Goal: Task Accomplishment & Management: Use online tool/utility

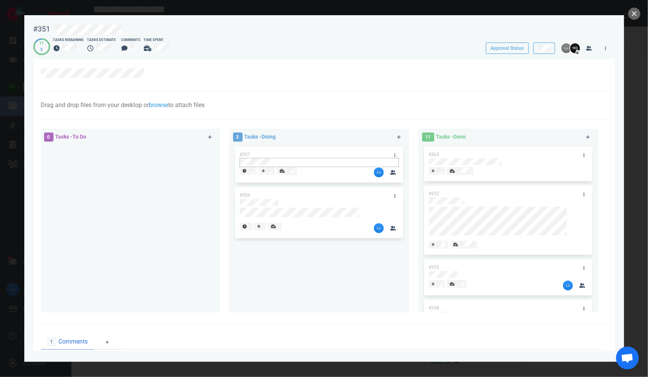
click at [309, 160] on div at bounding box center [319, 161] width 159 height 7
click at [340, 189] on div "#356" at bounding box center [312, 195] width 154 height 16
click at [390, 152] on link at bounding box center [395, 154] width 12 height 9
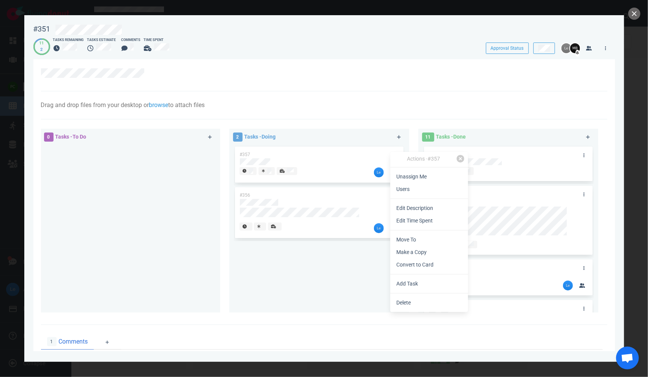
drag, startPoint x: 307, startPoint y: 258, endPoint x: 307, endPoint y: 254, distance: 4.6
click at [307, 258] on div "#357 #356" at bounding box center [319, 225] width 171 height 161
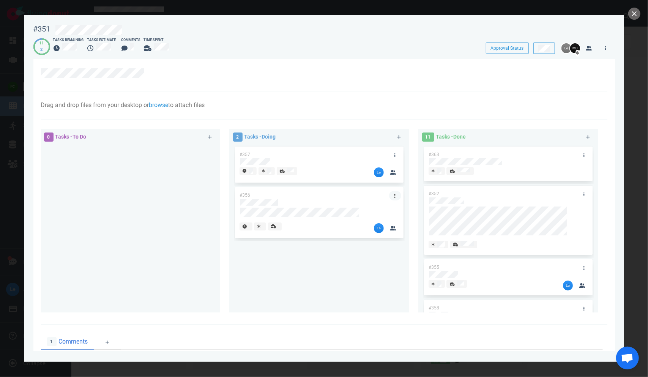
click at [394, 194] on icon at bounding box center [394, 196] width 1 height 4
click at [347, 207] on div at bounding box center [319, 206] width 159 height 1
click at [344, 198] on div "#356" at bounding box center [312, 195] width 154 height 16
click at [343, 195] on div "#356" at bounding box center [312, 195] width 154 height 16
click at [241, 229] on span at bounding box center [245, 226] width 13 height 8
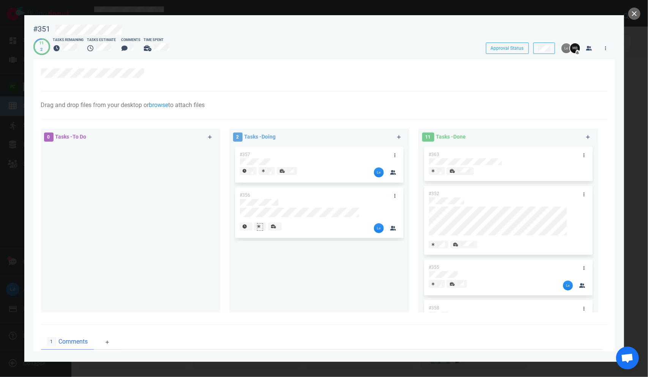
click at [260, 225] on div at bounding box center [260, 227] width 6 height 8
click at [272, 225] on span at bounding box center [279, 226] width 14 height 8
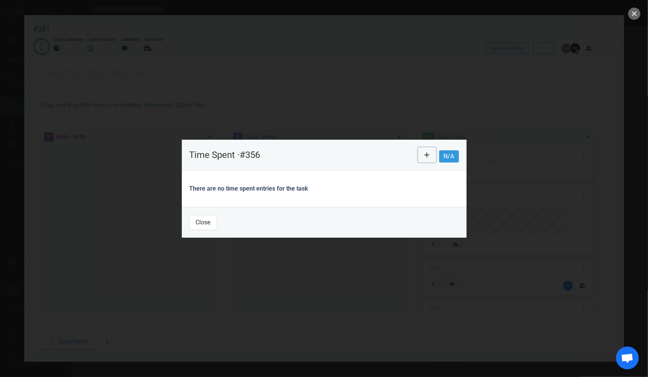
click at [412, 155] on button at bounding box center [427, 154] width 18 height 15
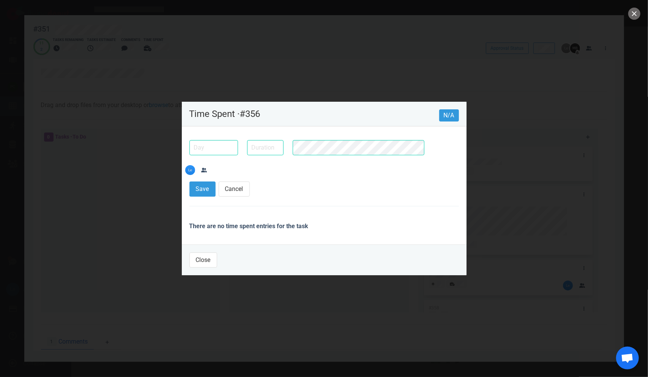
click at [274, 155] on input "text" at bounding box center [265, 147] width 36 height 15
click at [210, 252] on button "Close" at bounding box center [203, 259] width 28 height 15
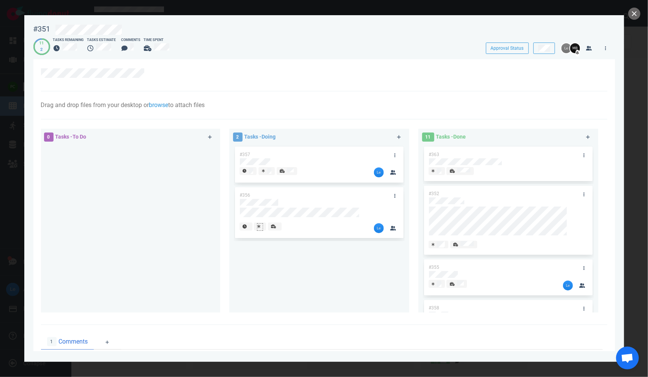
click at [262, 230] on div at bounding box center [260, 227] width 6 height 8
click at [261, 227] on div at bounding box center [259, 227] width 5 height 6
click at [245, 251] on div "#357 #356" at bounding box center [319, 225] width 171 height 161
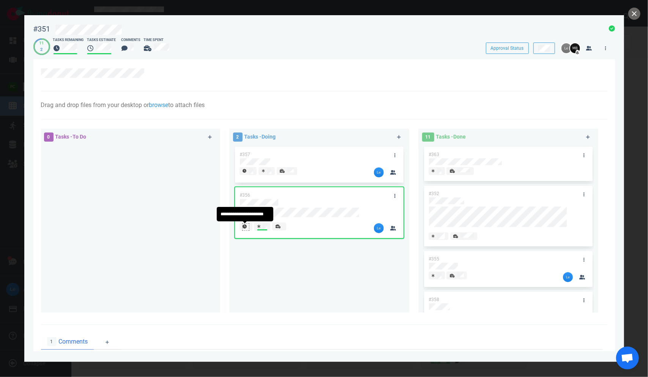
click at [245, 228] on icon at bounding box center [244, 226] width 4 height 4
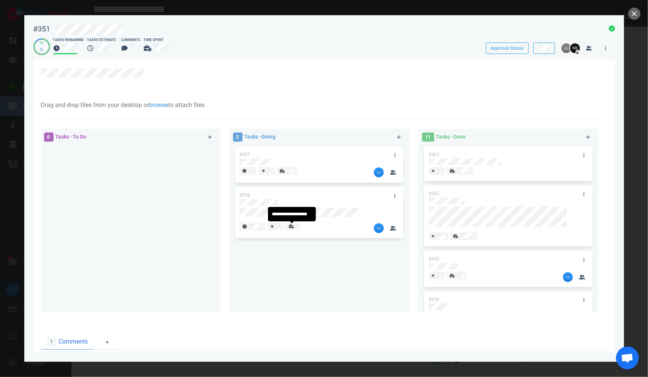
click at [292, 227] on icon at bounding box center [291, 226] width 5 height 4
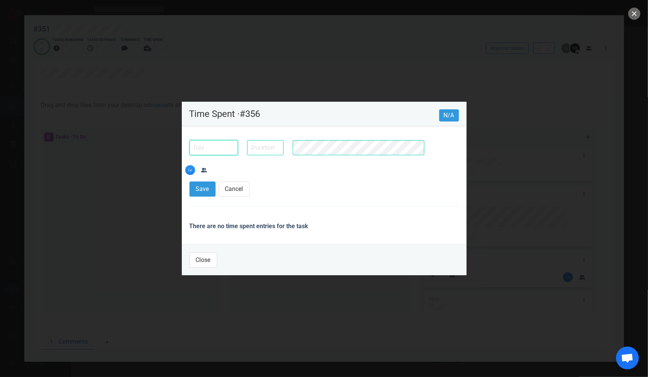
click at [222, 155] on input "text" at bounding box center [213, 147] width 49 height 15
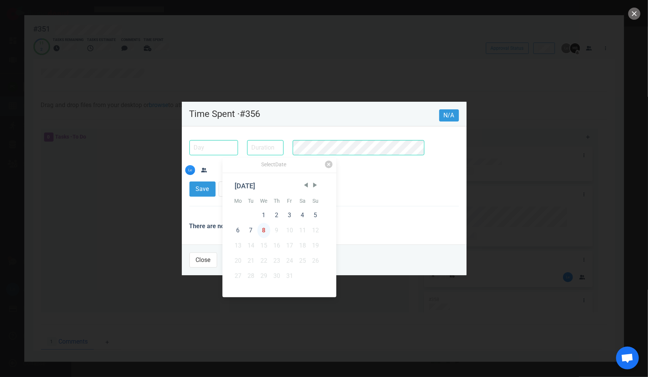
click at [262, 225] on div "8" at bounding box center [263, 230] width 13 height 15
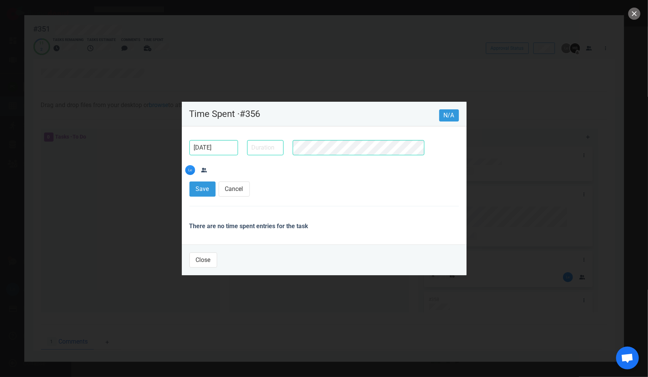
type input "[DATE]"
click at [279, 155] on input "text" at bounding box center [265, 147] width 36 height 15
type input "1h 30m"
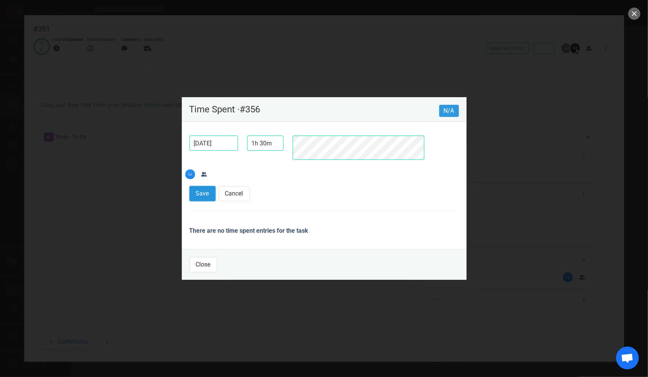
click at [200, 186] on button "Save" at bounding box center [202, 193] width 26 height 15
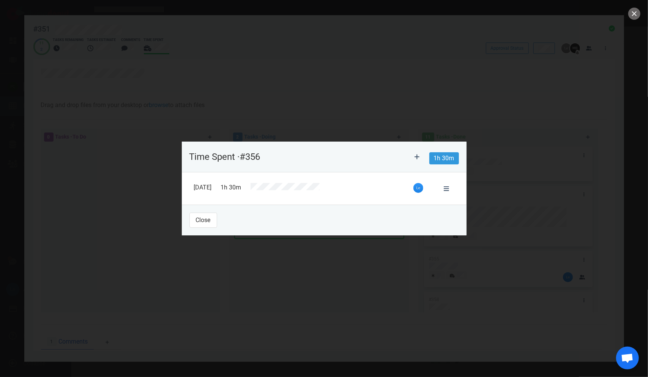
click at [211, 212] on footer "Close" at bounding box center [324, 220] width 285 height 31
click at [211, 219] on button "Close" at bounding box center [203, 220] width 28 height 15
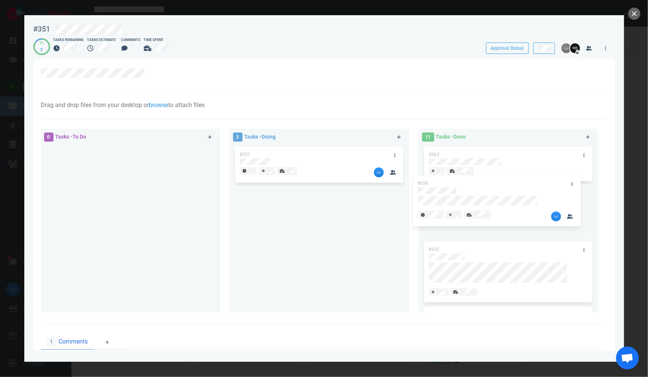
drag, startPoint x: 295, startPoint y: 196, endPoint x: 474, endPoint y: 184, distance: 179.5
click at [412, 184] on div "0 Tasks - To Do 2 Tasks - Doing #357 #356 #356 11 Tasks - Done #363 #352 #355 #…" at bounding box center [321, 221] width 571 height 195
click at [327, 153] on div "#357" at bounding box center [312, 154] width 154 height 16
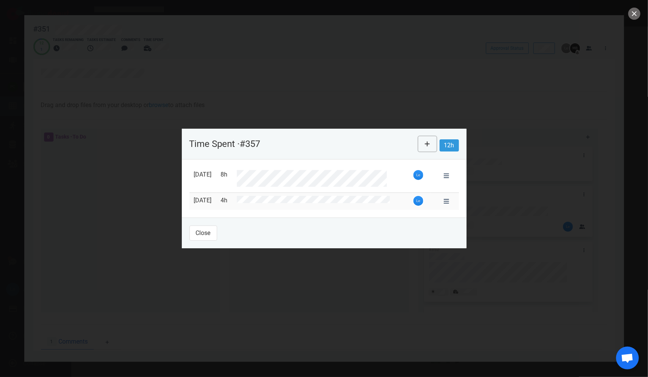
click at [412, 140] on button at bounding box center [427, 143] width 18 height 15
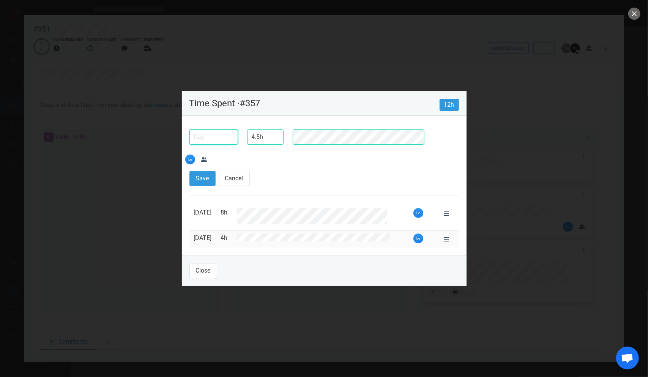
type input "4h 30m"
click at [213, 145] on input "text" at bounding box center [213, 136] width 49 height 15
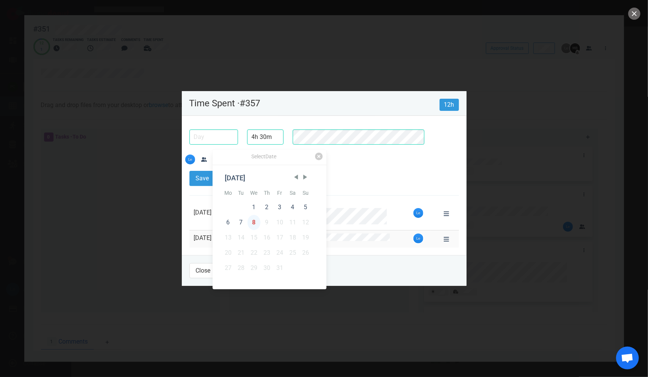
click at [253, 221] on div "8" at bounding box center [253, 222] width 13 height 15
type input "[DATE]"
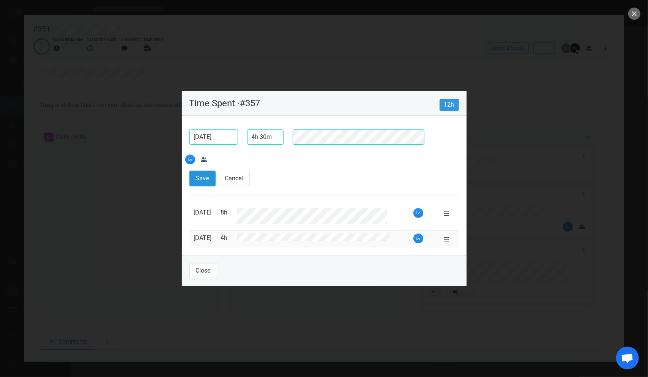
click at [202, 171] on button "Save" at bounding box center [202, 178] width 26 height 15
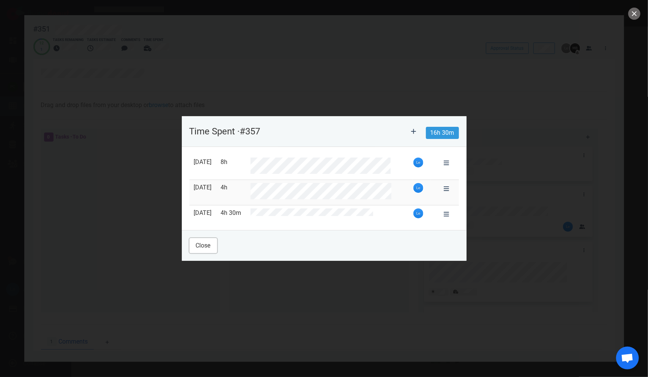
click at [206, 245] on button "Close" at bounding box center [203, 245] width 28 height 15
